Goal: Task Accomplishment & Management: Manage account settings

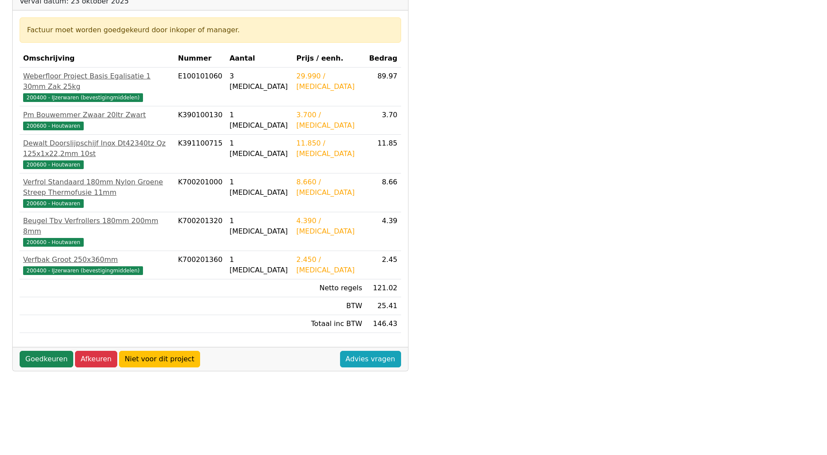
scroll to position [174, 0]
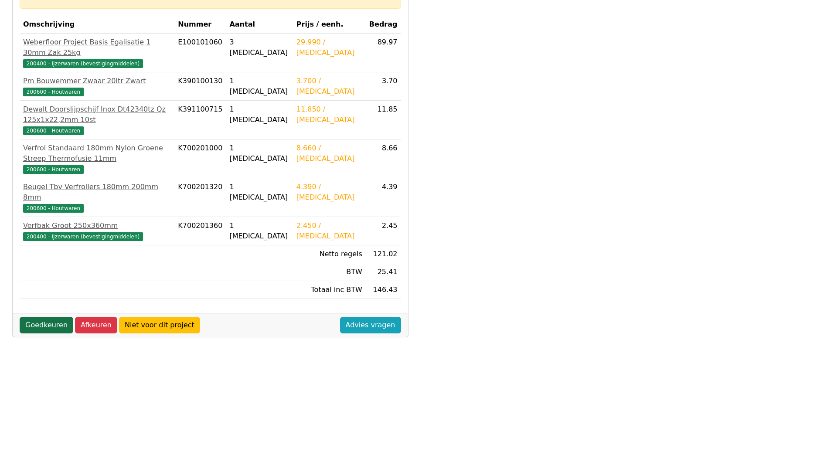
click at [56, 317] on link "Goedkeuren" at bounding box center [47, 325] width 54 height 17
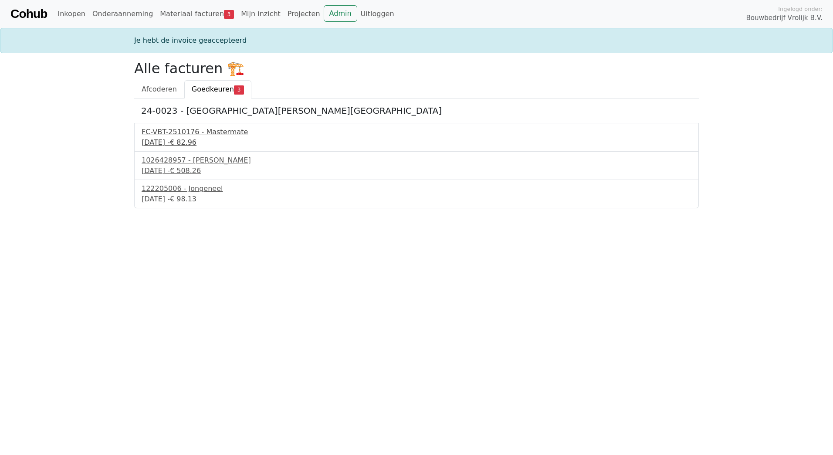
click at [197, 138] on span "€ 82.96" at bounding box center [183, 142] width 27 height 8
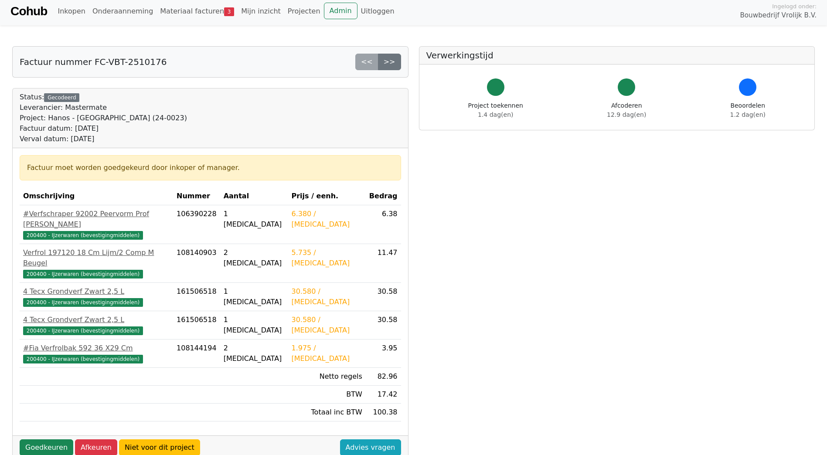
scroll to position [131, 0]
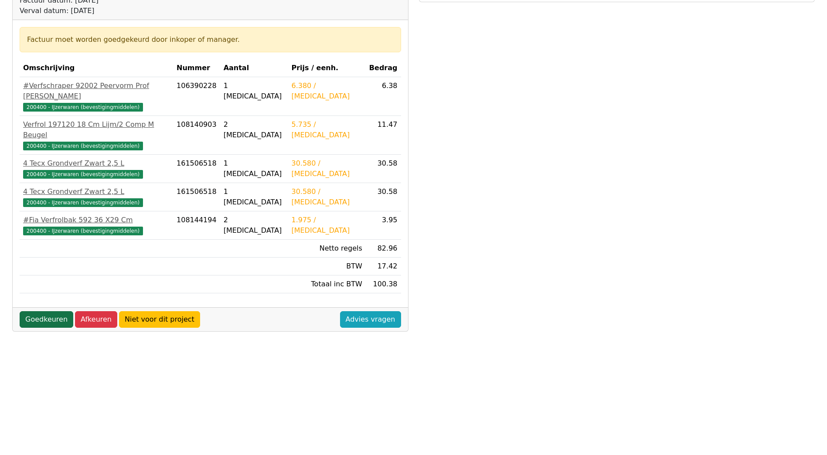
click at [35, 311] on link "Goedkeuren" at bounding box center [47, 319] width 54 height 17
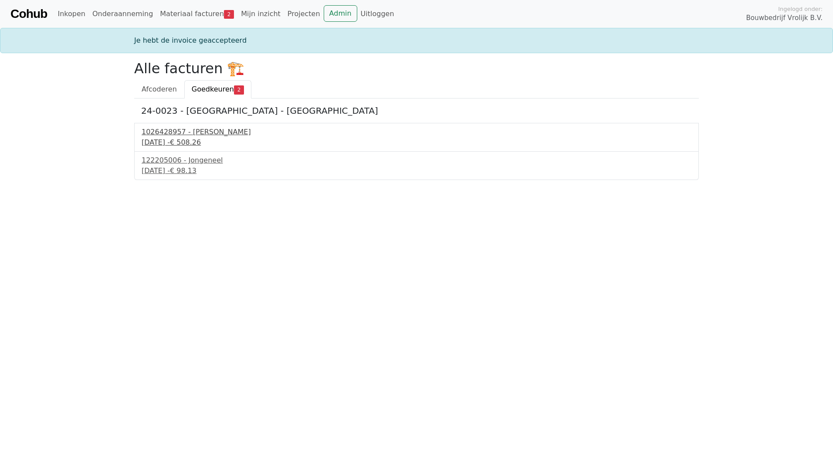
click at [189, 131] on div "1026428957 - Boels Verhuur" at bounding box center [417, 132] width 550 height 10
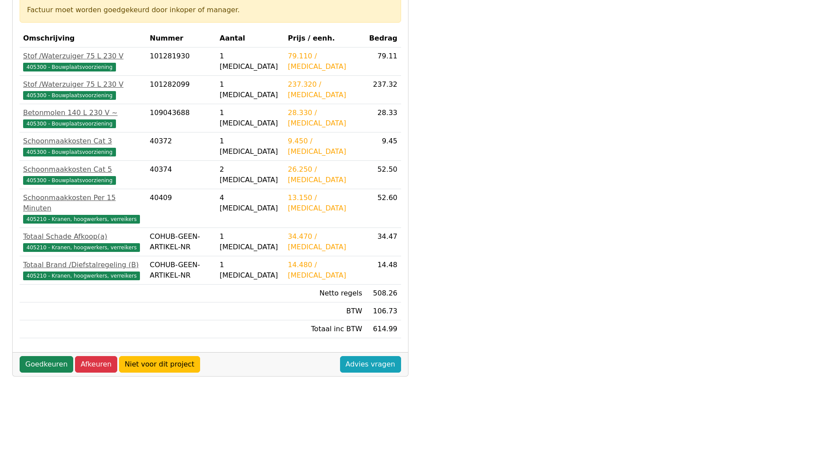
scroll to position [191, 0]
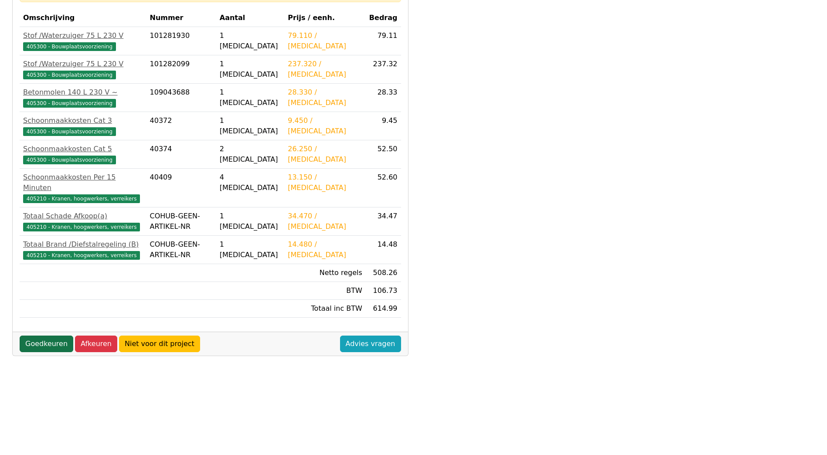
click at [42, 336] on link "Goedkeuren" at bounding box center [47, 344] width 54 height 17
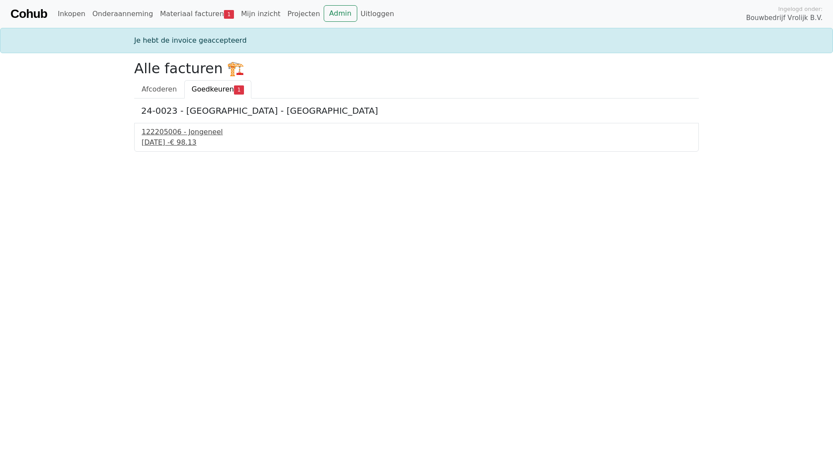
click at [192, 133] on div "122205006 - Jongeneel" at bounding box center [417, 132] width 550 height 10
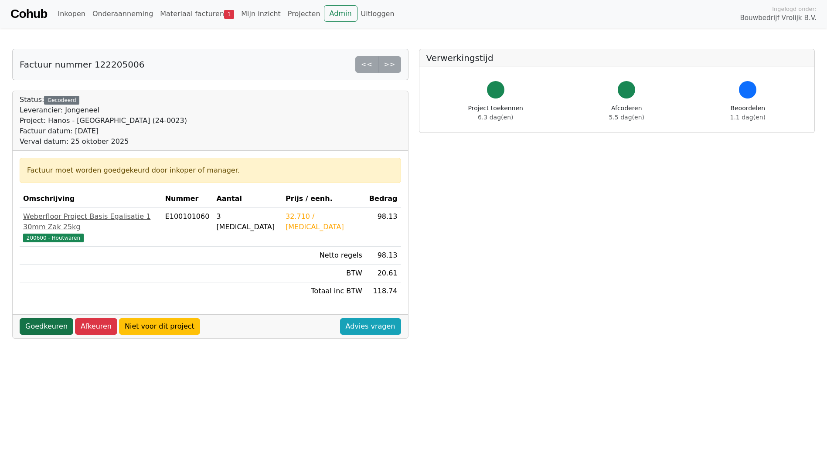
click at [38, 318] on link "Goedkeuren" at bounding box center [47, 326] width 54 height 17
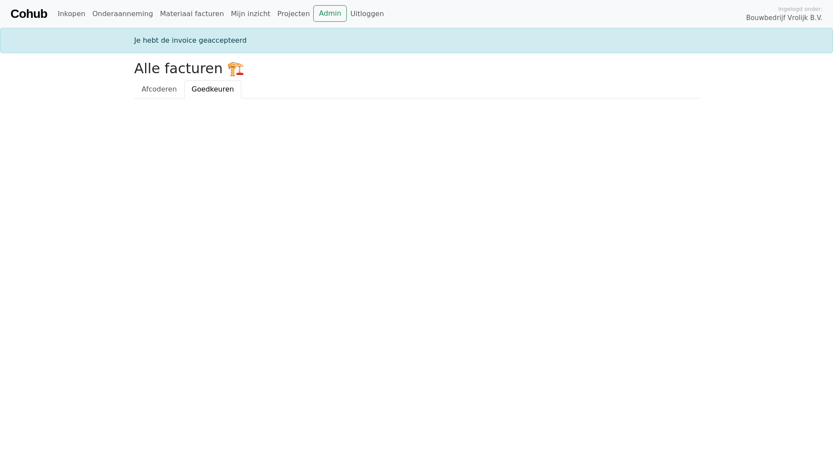
click at [163, 98] on html "Cohub Inkopen Onderaanneming Materiaal facturen Mijn inzicht Projecten Admin Ui…" at bounding box center [416, 49] width 833 height 98
click at [161, 96] on link "Afcoderen" at bounding box center [159, 89] width 50 height 18
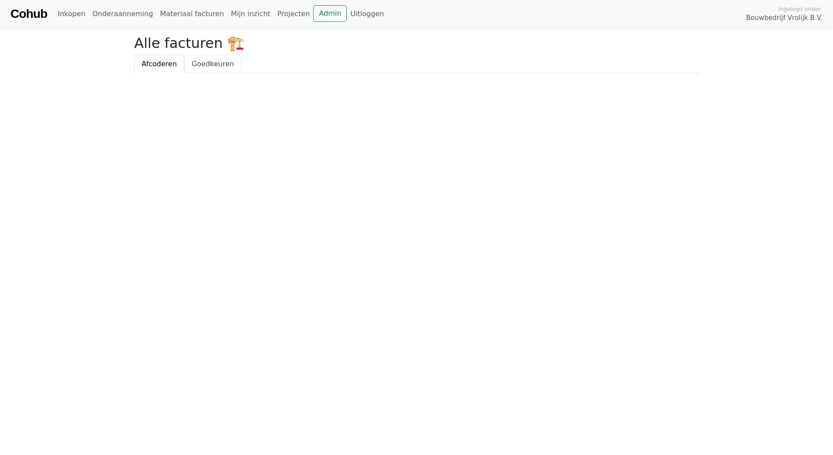
click at [198, 60] on span "Goedkeuren" at bounding box center [213, 64] width 42 height 8
